Goal: Feedback & Contribution: Contribute content

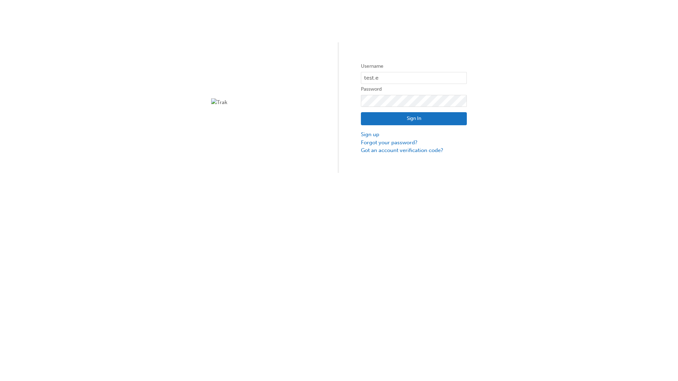
type input "test.e2e.user31"
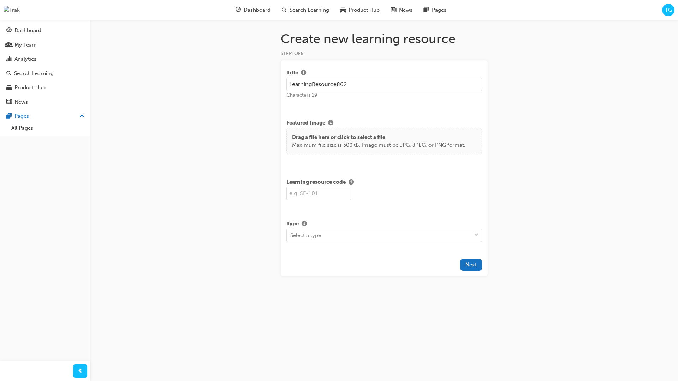
type input "LearningResource862"
type input "LR862"
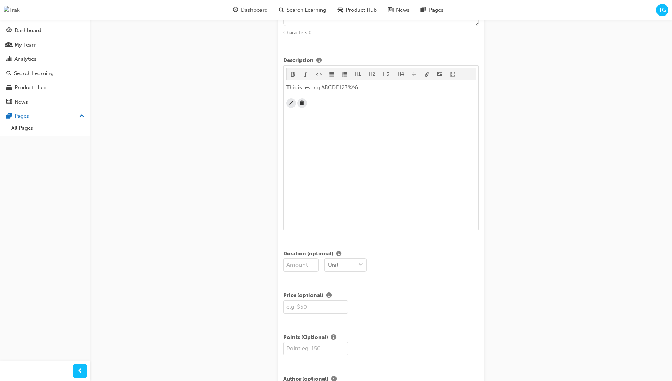
scroll to position [171, 0]
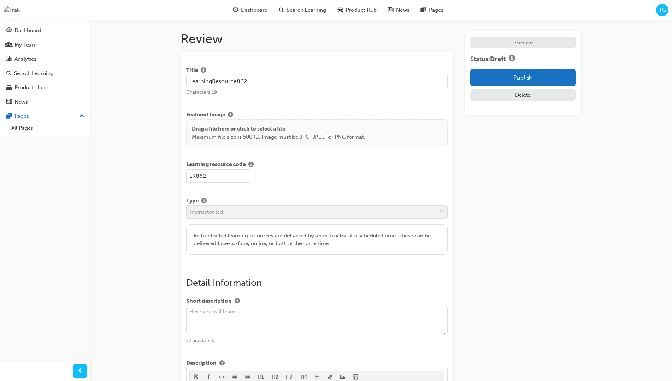
scroll to position [135, 0]
